Goal: Find specific page/section: Find specific page/section

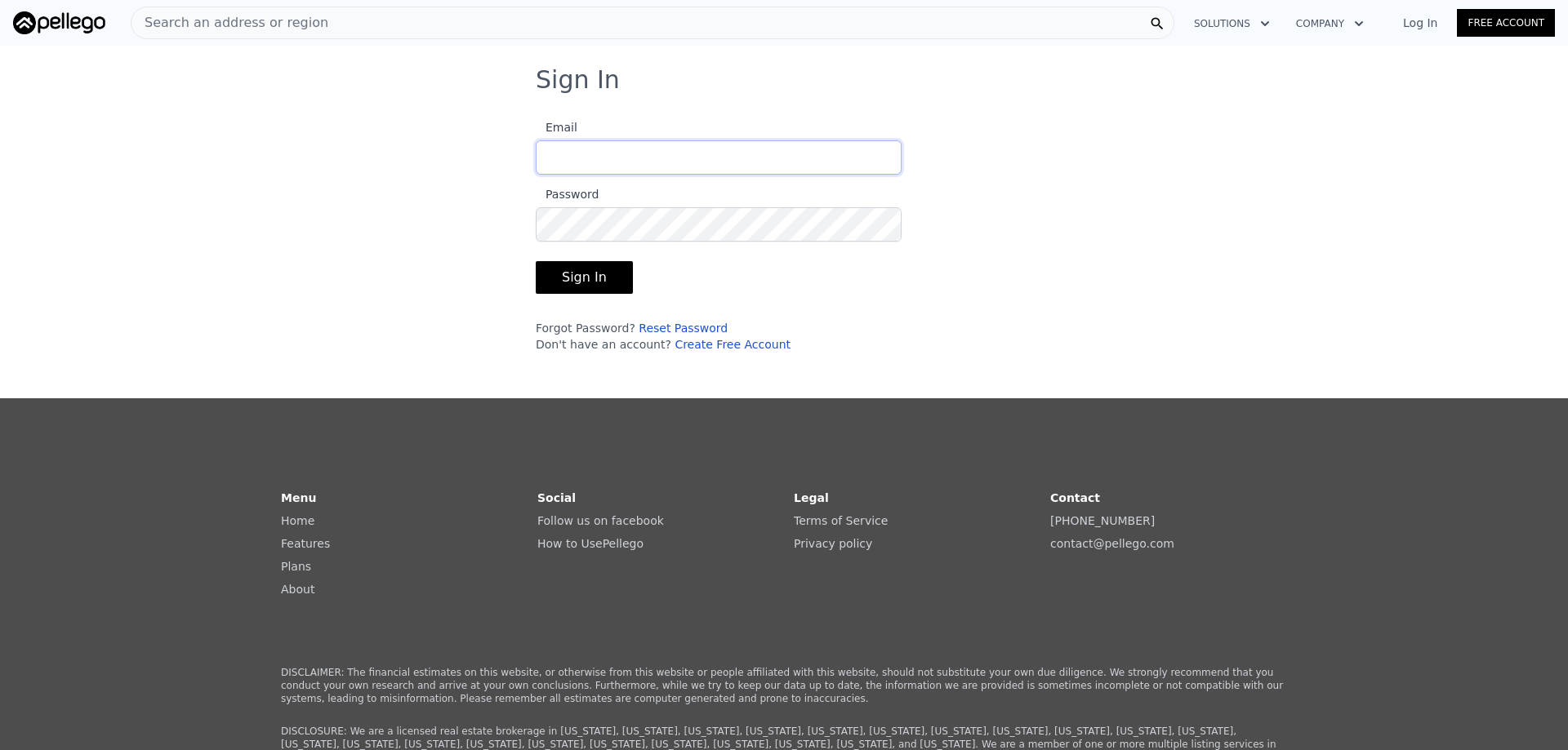
type input "[EMAIL_ADDRESS][DOMAIN_NAME]"
click at [576, 280] on button "Sign In" at bounding box center [585, 277] width 97 height 33
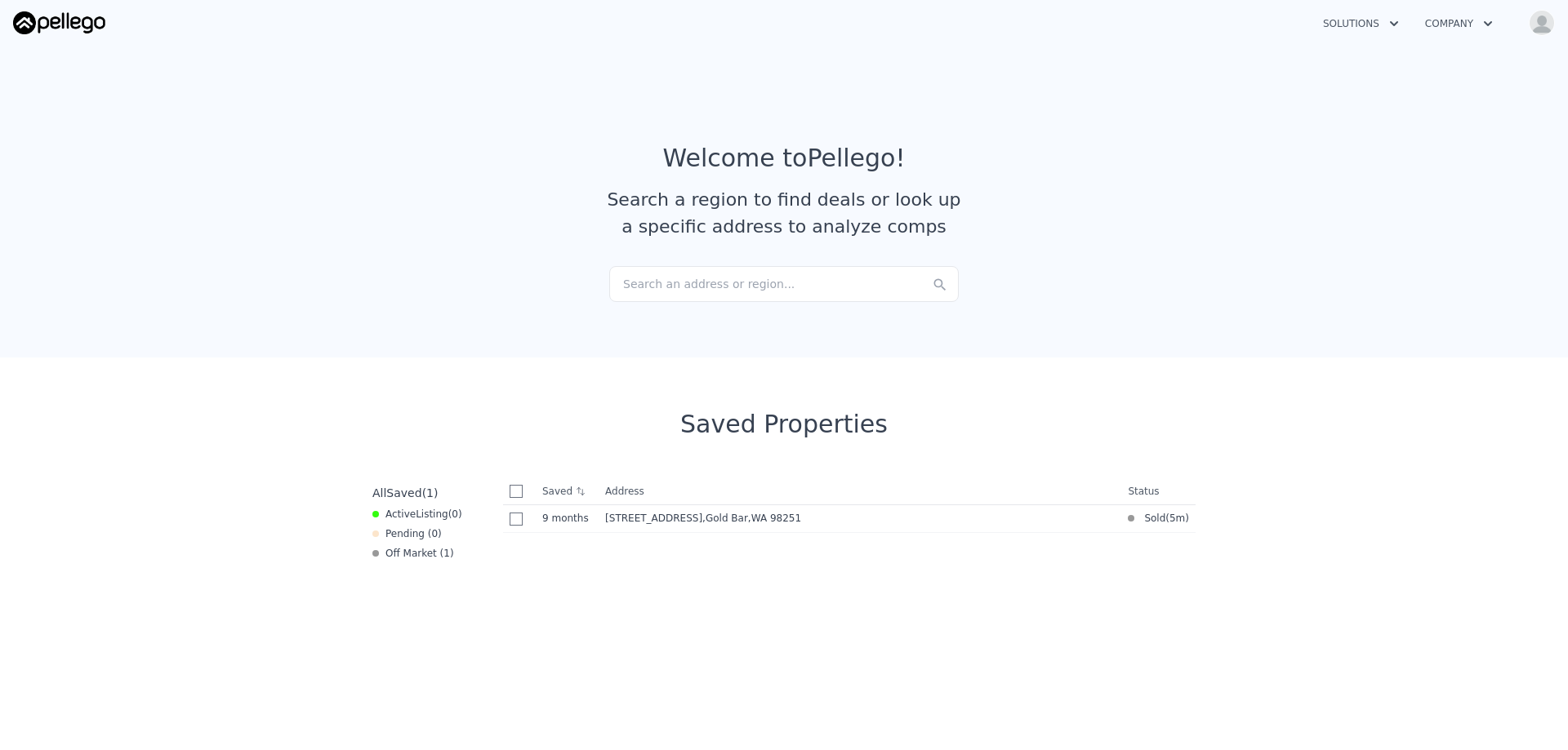
click at [710, 292] on div "Search an address or region..." at bounding box center [784, 284] width 350 height 36
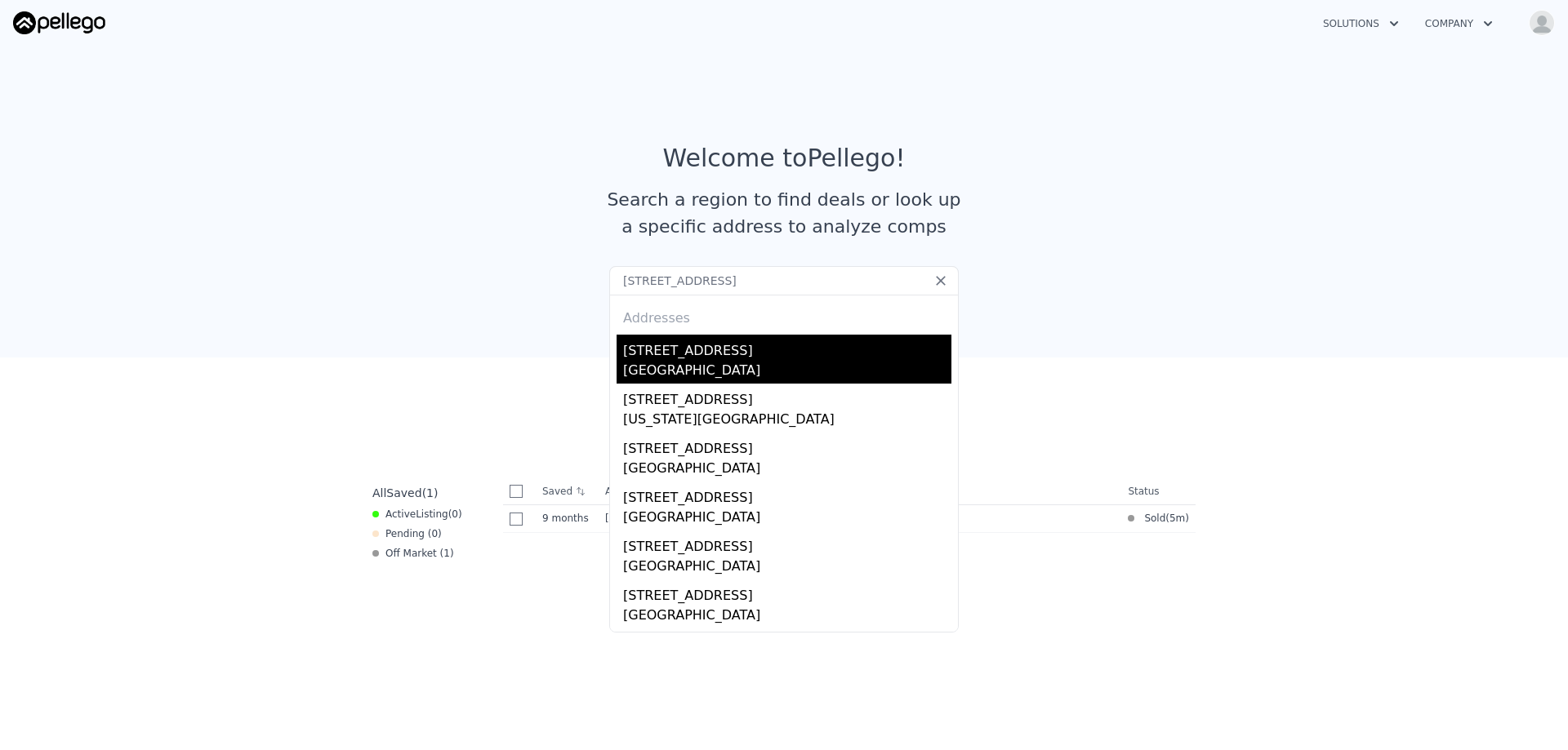
type input "[STREET_ADDRESS]"
click at [703, 369] on div "[GEOGRAPHIC_DATA]" at bounding box center [787, 372] width 328 height 23
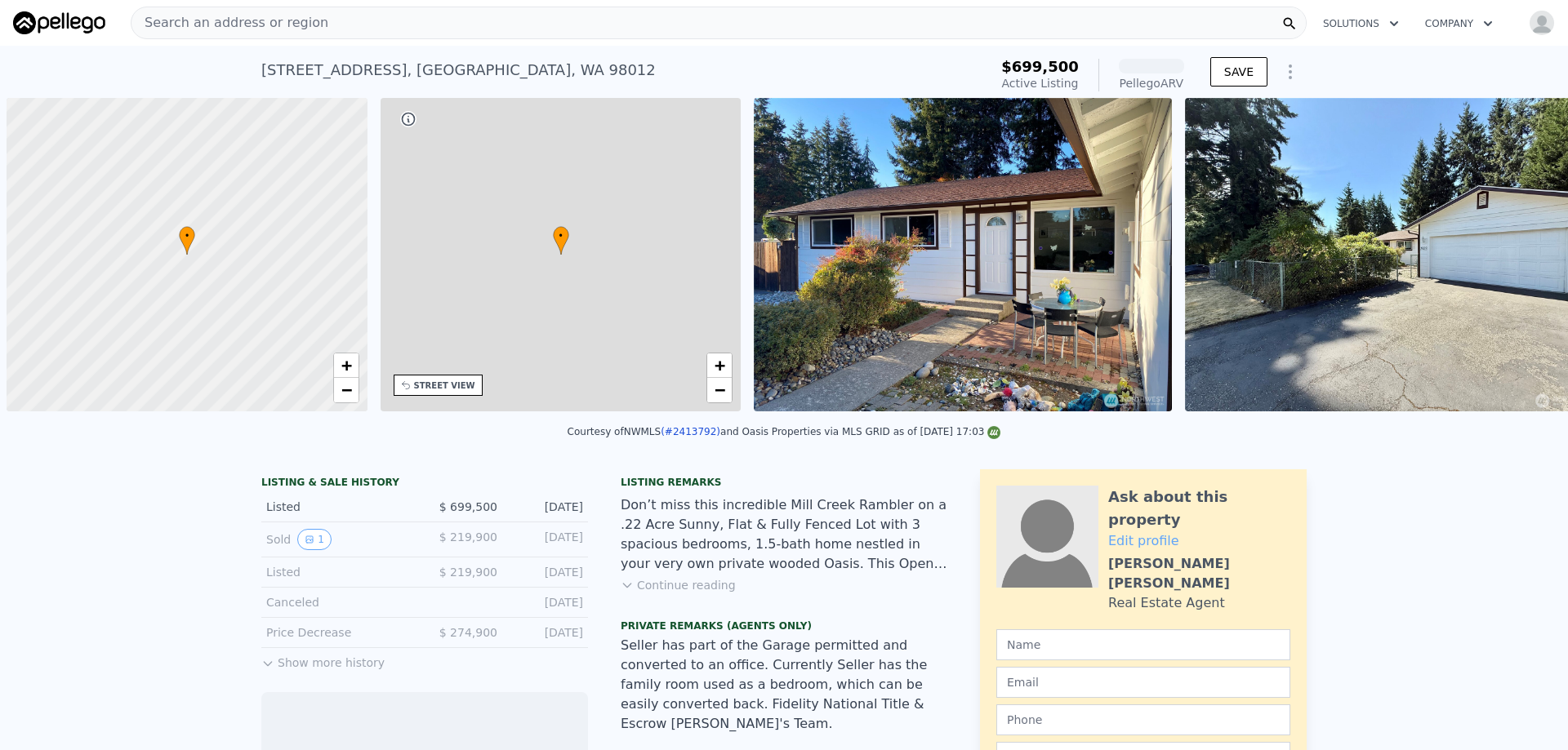
scroll to position [0, 6]
